Goal: Book appointment/travel/reservation

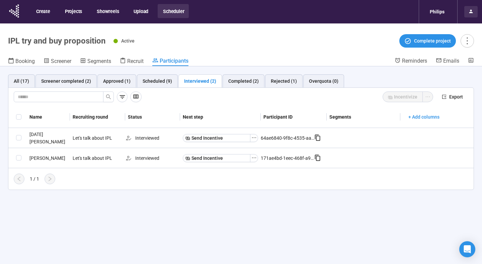
click at [469, 12] on icon at bounding box center [471, 12] width 4 height 4
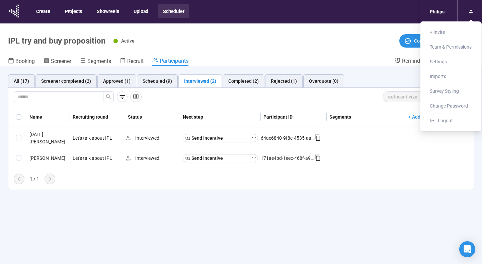
click at [424, 15] on div "Philips" at bounding box center [438, 11] width 38 height 23
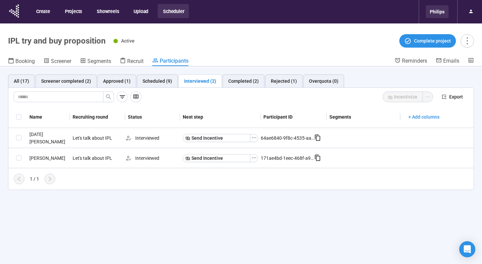
click at [430, 11] on div "Philips" at bounding box center [437, 11] width 23 height 13
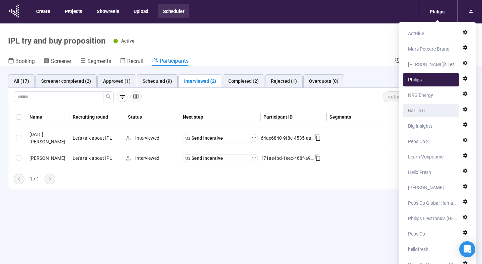
click at [425, 112] on div "Barilla IT" at bounding box center [417, 110] width 18 height 13
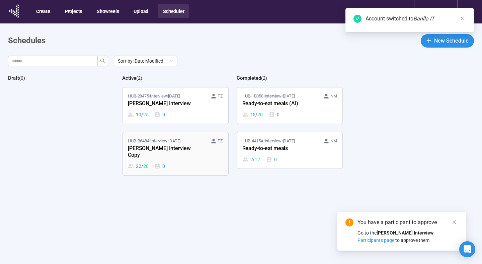
click at [195, 146] on div "[PERSON_NAME] Interview Copy" at bounding box center [165, 151] width 74 height 15
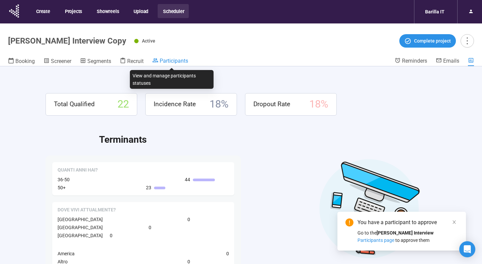
click at [161, 61] on span "Participants" at bounding box center [174, 61] width 28 height 6
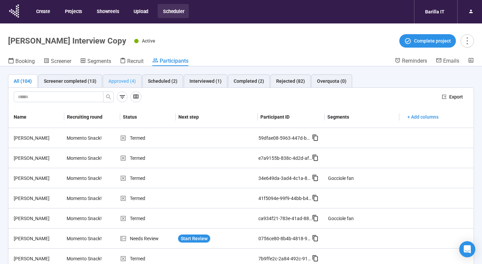
click at [126, 86] on div "Approved (4)" at bounding box center [122, 80] width 39 height 13
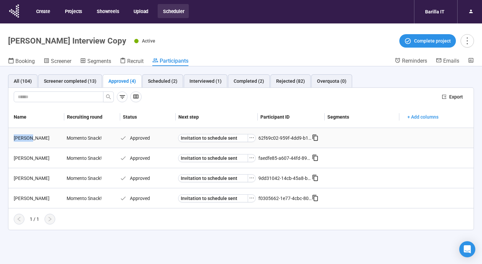
drag, startPoint x: 15, startPoint y: 138, endPoint x: 31, endPoint y: 138, distance: 16.1
click at [31, 138] on div "[PERSON_NAME]" at bounding box center [37, 137] width 53 height 7
copy div "Jacopo"
click at [170, 79] on div "Scheduled (2)" at bounding box center [162, 80] width 29 height 7
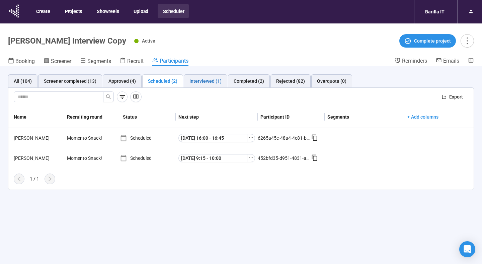
click at [206, 79] on div "Interviewed (1)" at bounding box center [205, 80] width 32 height 7
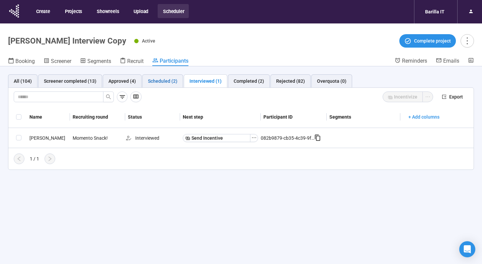
click at [156, 78] on div "Scheduled (2)" at bounding box center [162, 80] width 29 height 7
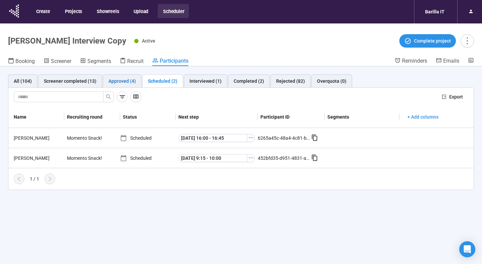
click at [124, 80] on div "Approved (4)" at bounding box center [121, 80] width 27 height 7
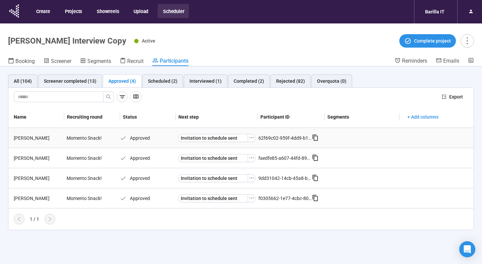
click at [15, 137] on div "[PERSON_NAME]" at bounding box center [37, 137] width 53 height 7
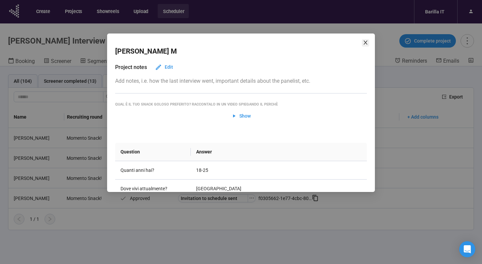
click at [366, 42] on icon "close" at bounding box center [365, 42] width 5 height 5
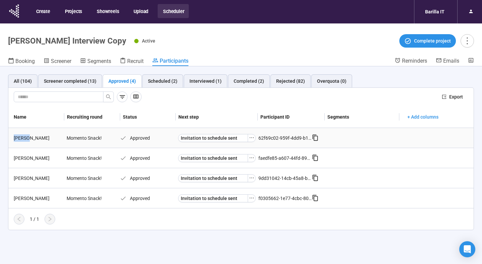
drag, startPoint x: 28, startPoint y: 138, endPoint x: 11, endPoint y: 137, distance: 17.4
click at [11, 138] on td "[PERSON_NAME]" at bounding box center [36, 138] width 56 height 20
copy div "Jacopo"
click at [72, 10] on button "Projects" at bounding box center [73, 11] width 27 height 14
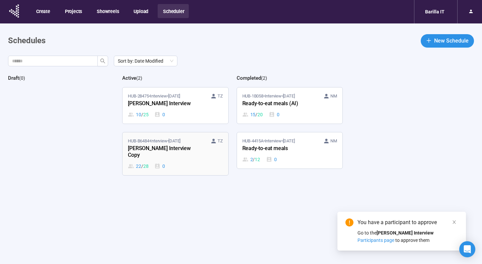
click at [165, 151] on div "[PERSON_NAME] Interview Copy" at bounding box center [165, 151] width 74 height 15
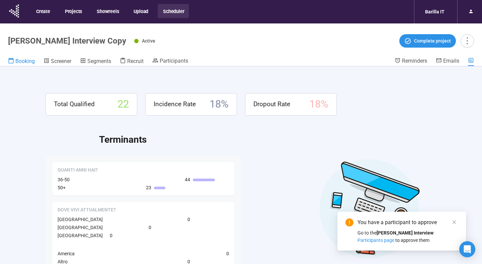
click at [20, 61] on span "Booking" at bounding box center [24, 61] width 19 height 6
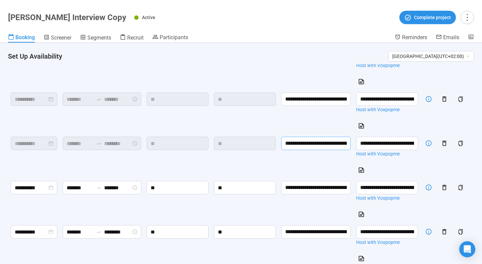
scroll to position [90, 0]
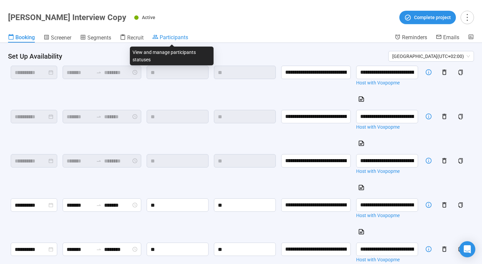
click at [186, 36] on span "Participants" at bounding box center [174, 37] width 28 height 6
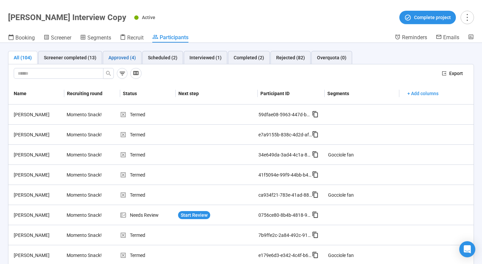
click at [134, 54] on div "Approved (4)" at bounding box center [121, 57] width 27 height 7
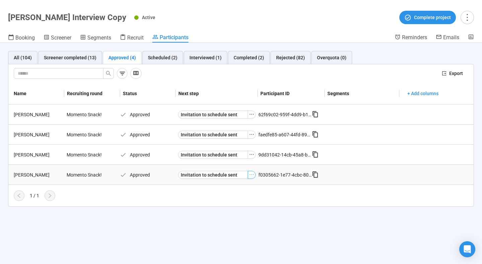
click at [252, 174] on icon "ellipsis" at bounding box center [251, 174] width 5 height 5
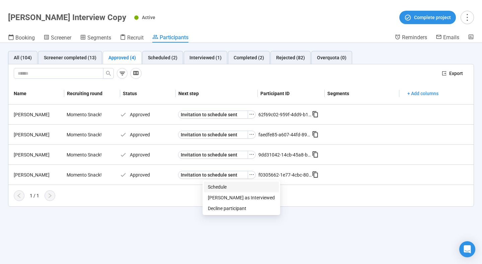
click at [245, 185] on span "Schedule" at bounding box center [241, 186] width 67 height 7
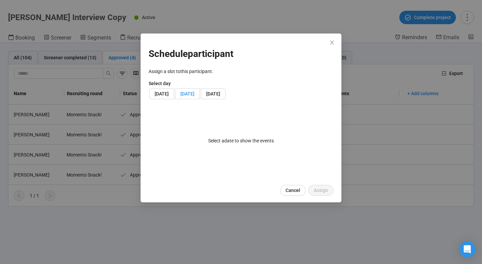
click at [194, 92] on span "[DATE]" at bounding box center [187, 93] width 14 height 5
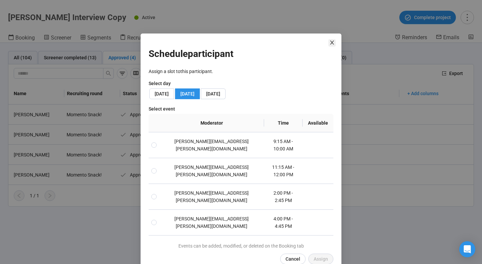
click at [334, 42] on icon "close" at bounding box center [331, 42] width 5 height 5
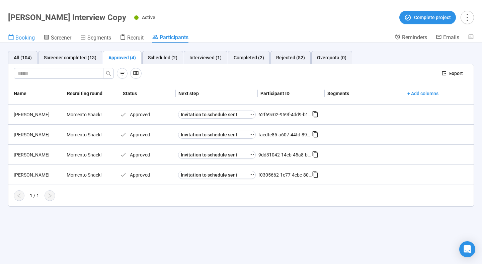
click at [23, 38] on span "Booking" at bounding box center [24, 37] width 19 height 6
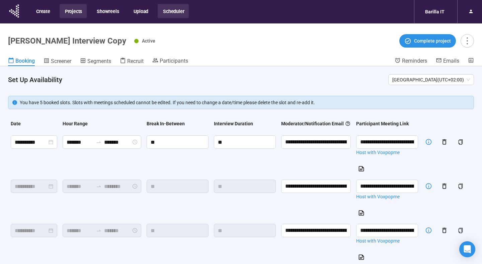
click at [70, 13] on button "Projects" at bounding box center [73, 11] width 27 height 14
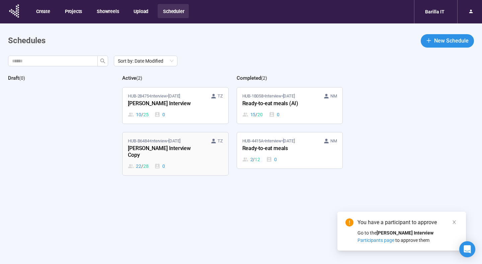
click at [184, 150] on div "[PERSON_NAME] Interview Copy" at bounding box center [165, 151] width 74 height 15
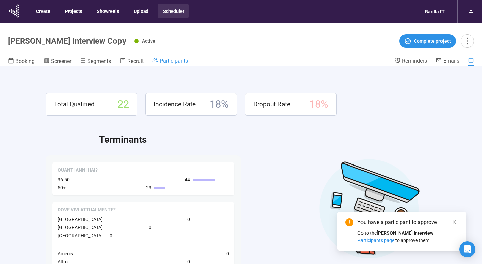
click at [171, 62] on span "Participants" at bounding box center [174, 61] width 28 height 6
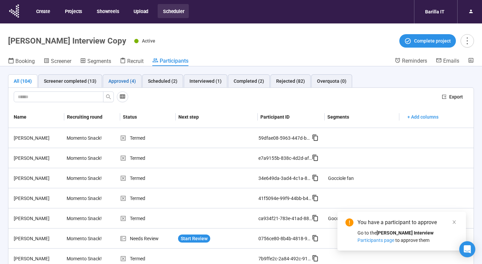
click at [125, 84] on div "Approved (4)" at bounding box center [121, 80] width 27 height 7
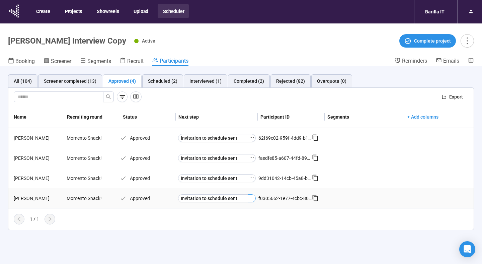
click at [249, 197] on icon "ellipsis" at bounding box center [251, 197] width 5 height 5
click at [237, 212] on span "Schedule" at bounding box center [241, 210] width 67 height 7
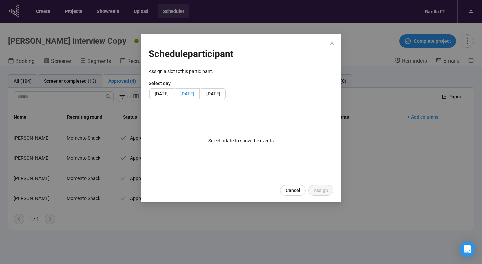
click at [194, 95] on span "[DATE]" at bounding box center [187, 93] width 14 height 5
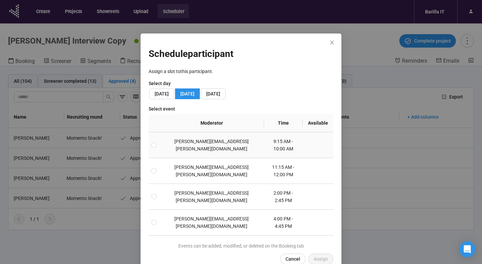
click at [215, 141] on td "[PERSON_NAME][EMAIL_ADDRESS][PERSON_NAME][DOMAIN_NAME]" at bounding box center [211, 145] width 105 height 26
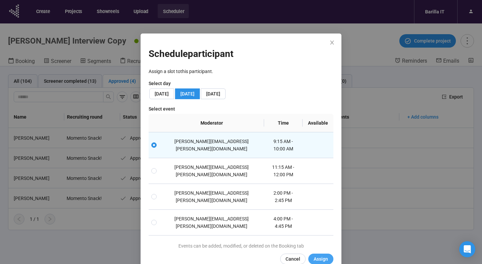
click at [317, 255] on span "Assign" at bounding box center [321, 258] width 14 height 7
click at [226, 89] on label "[DATE]" at bounding box center [213, 93] width 24 height 11
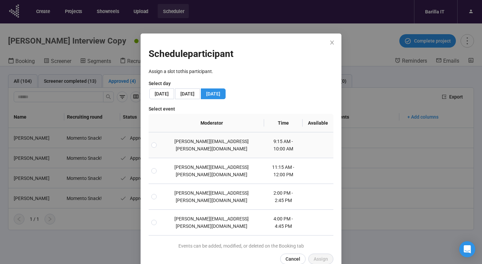
click at [223, 142] on td "[PERSON_NAME][EMAIL_ADDRESS][PERSON_NAME][DOMAIN_NAME]" at bounding box center [211, 145] width 105 height 26
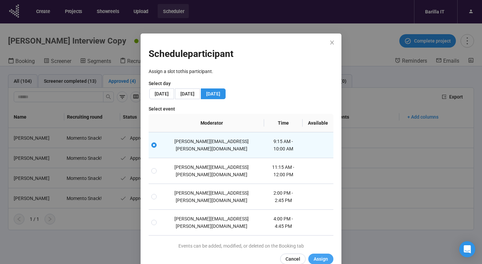
click at [322, 253] on button "Assign" at bounding box center [320, 258] width 25 height 11
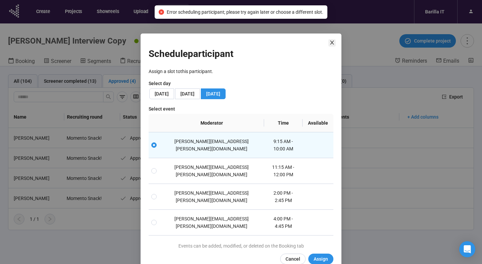
click at [335, 45] on span "Close" at bounding box center [331, 42] width 7 height 7
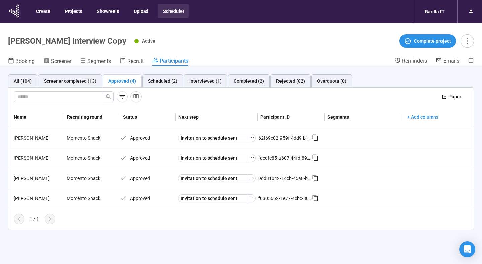
click at [245, 211] on div "Name Recruiting round Status Next step Participant ID Segments + Add columns Ja…" at bounding box center [240, 165] width 465 height 118
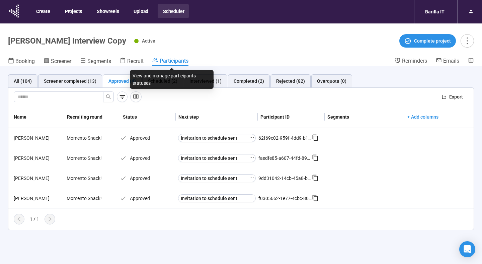
click at [160, 83] on div "View and manage participants statuses" at bounding box center [172, 79] width 84 height 19
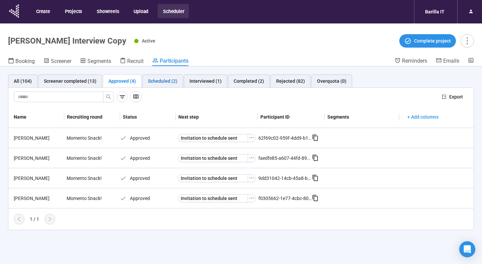
click at [164, 81] on div "Scheduled (2)" at bounding box center [162, 80] width 29 height 7
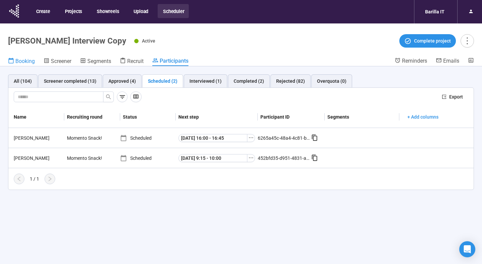
click at [26, 62] on span "Booking" at bounding box center [24, 61] width 19 height 6
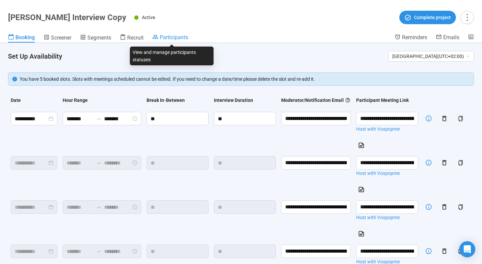
click at [167, 38] on span "Participants" at bounding box center [174, 37] width 28 height 6
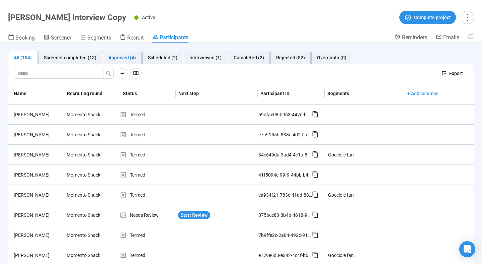
click at [122, 60] on div "Approved (4)" at bounding box center [121, 57] width 27 height 7
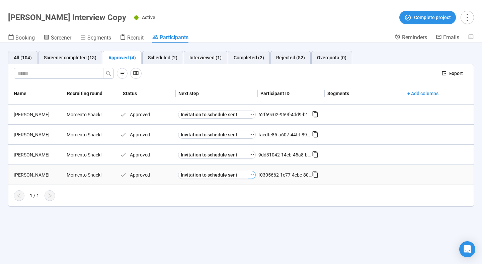
click at [254, 174] on button "button" at bounding box center [252, 175] width 8 height 8
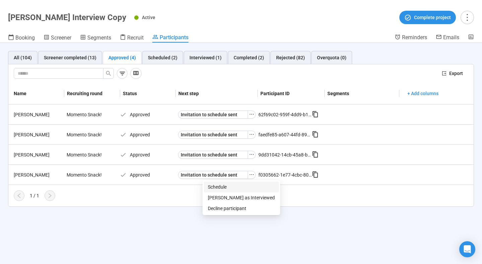
click at [239, 187] on span "Schedule" at bounding box center [241, 186] width 67 height 7
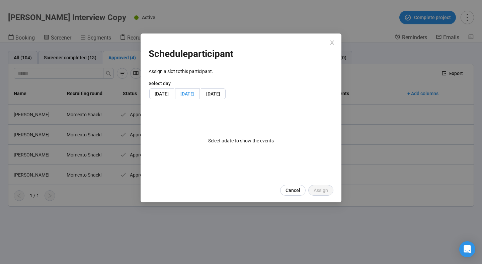
click at [194, 95] on span "[DATE]" at bounding box center [187, 93] width 14 height 5
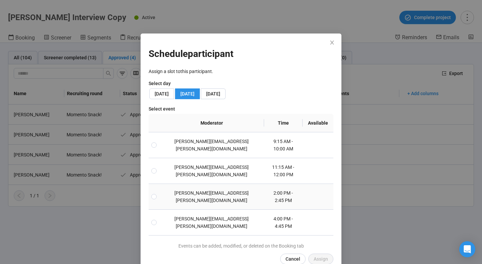
click at [241, 186] on td "[PERSON_NAME][EMAIL_ADDRESS][PERSON_NAME][DOMAIN_NAME]" at bounding box center [211, 197] width 105 height 26
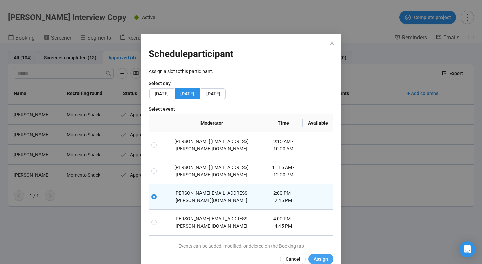
click at [327, 255] on span "Assign" at bounding box center [321, 258] width 14 height 7
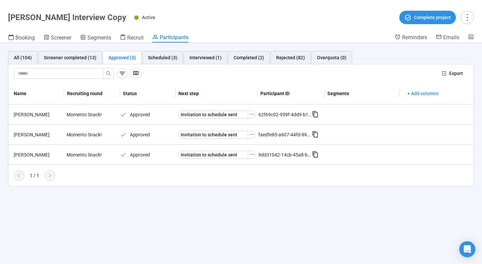
click at [153, 49] on div "All (104) Screener completed (13) Approved (3) Scheduled (3) Interviewed (1) Co…" at bounding box center [241, 119] width 482 height 152
click at [153, 60] on div "Scheduled (3)" at bounding box center [162, 57] width 29 height 7
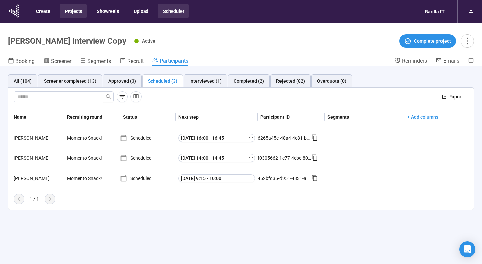
click at [70, 15] on button "Projects" at bounding box center [73, 11] width 27 height 14
